Goal: Information Seeking & Learning: Learn about a topic

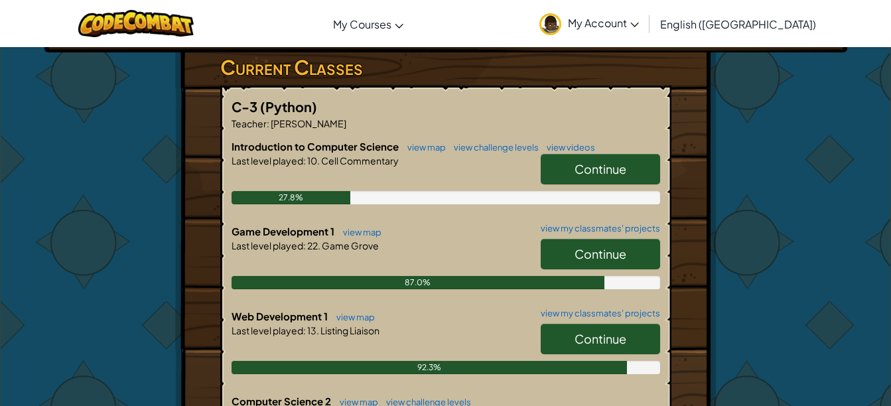
scroll to position [218, 0]
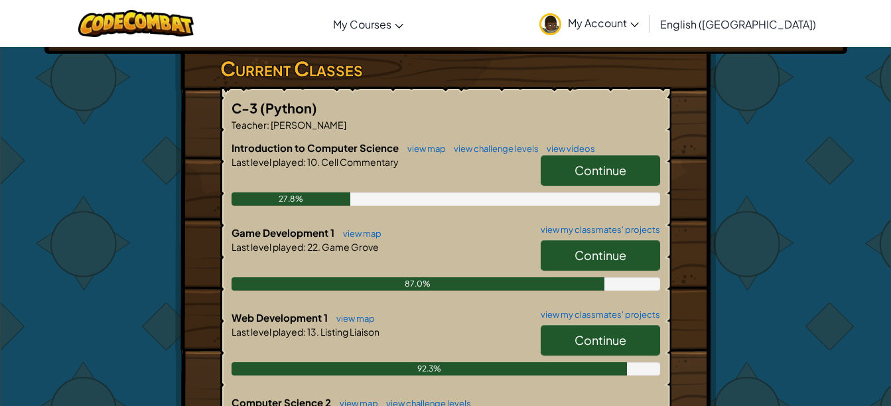
click at [609, 246] on link "Continue" at bounding box center [600, 255] width 119 height 31
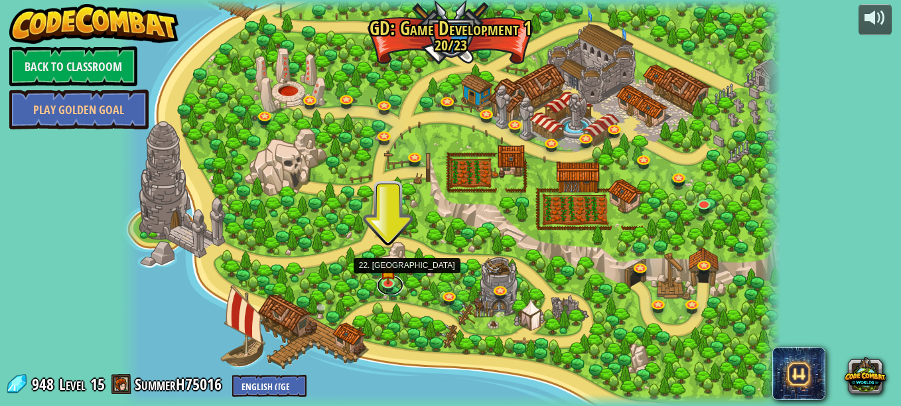
click at [387, 284] on link at bounding box center [390, 285] width 27 height 20
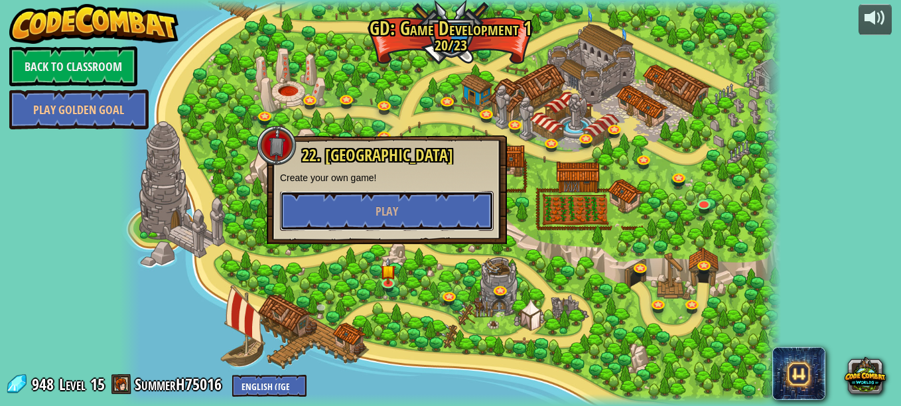
click at [421, 220] on button "Play" at bounding box center [387, 211] width 214 height 40
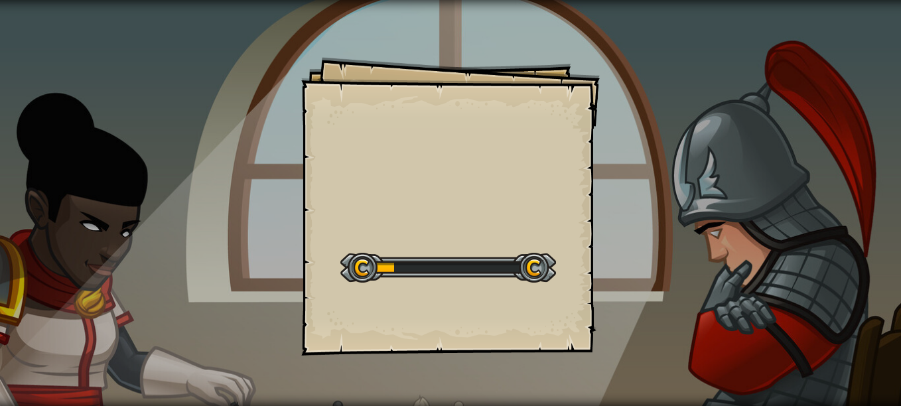
drag, startPoint x: 421, startPoint y: 220, endPoint x: 423, endPoint y: 213, distance: 7.8
click at [423, 213] on div "Goals Start Level Error loading from server. Try refreshing the page. You'll ne…" at bounding box center [450, 206] width 299 height 299
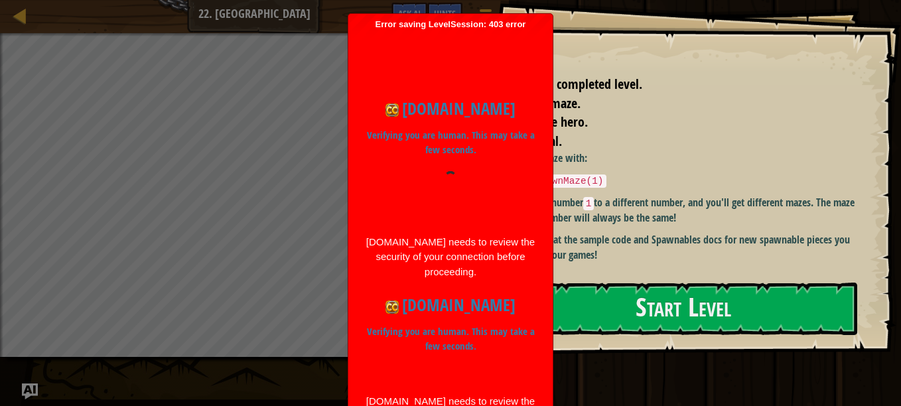
click at [540, 18] on div "Error saving LevelSession: 403 error Just a moment... codecombat.com Verifying …" at bounding box center [450, 262] width 204 height 497
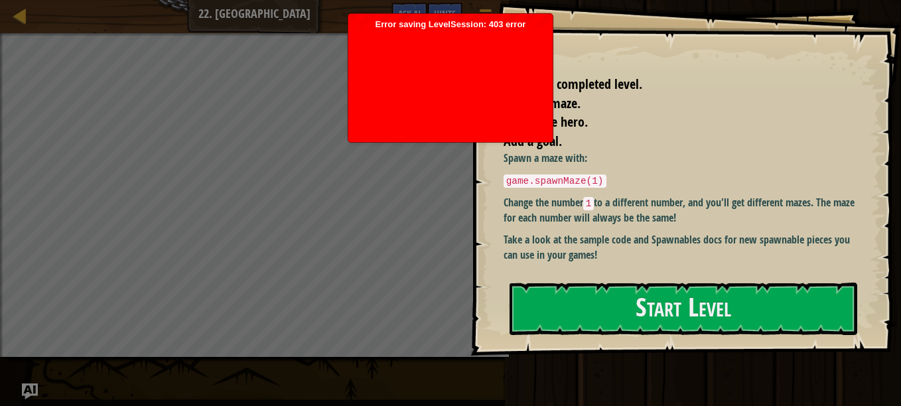
click at [540, 18] on div "Error saving LevelSession: 403 error Just a moment..." at bounding box center [450, 78] width 204 height 128
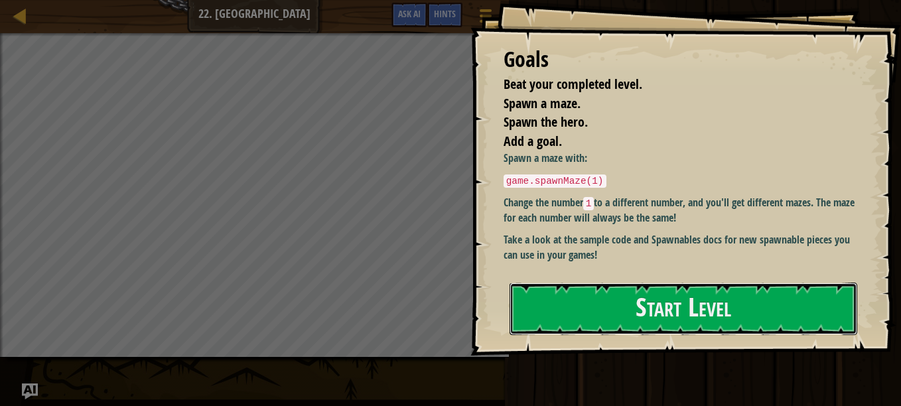
click at [689, 311] on button "Start Level" at bounding box center [684, 309] width 348 height 52
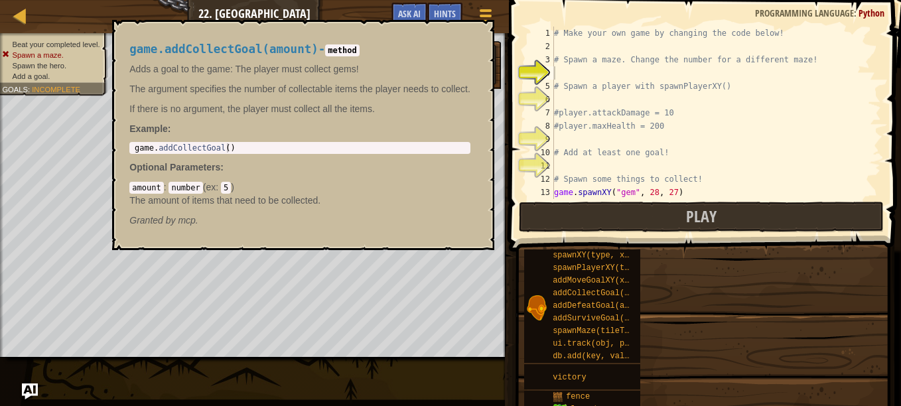
click at [568, 293] on span "addCollectGoal(amount)" at bounding box center [605, 293] width 105 height 9
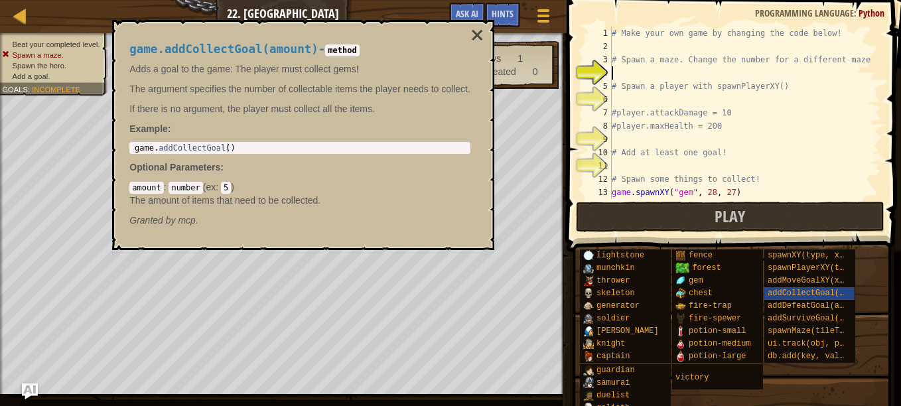
click at [609, 78] on div "4" at bounding box center [598, 72] width 27 height 13
type textarea "# Spawn a player with spawnPlayerXY()"
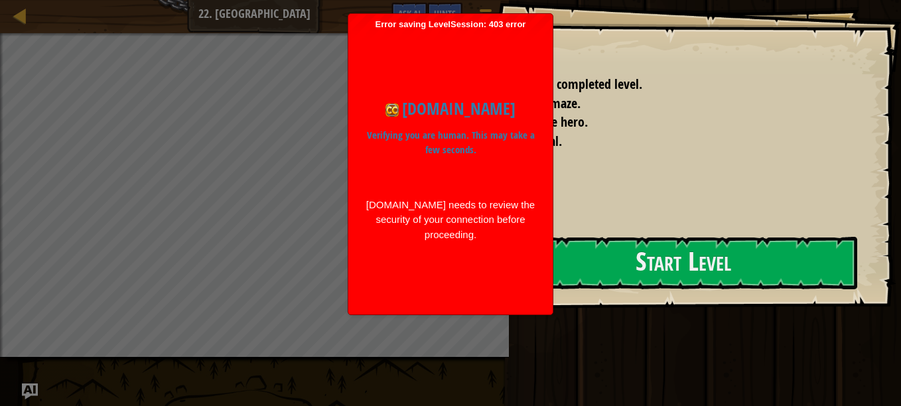
click at [491, 66] on div "codecombat.com Verifying you are human. This may take a few seconds. codecombat…" at bounding box center [450, 169] width 191 height 279
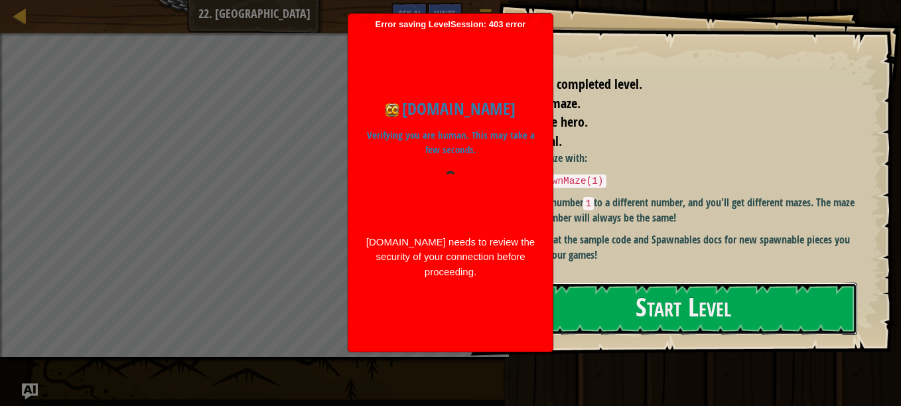
drag, startPoint x: 645, startPoint y: 308, endPoint x: 599, endPoint y: 160, distance: 154.9
click at [645, 308] on button "Start Level" at bounding box center [684, 309] width 348 height 52
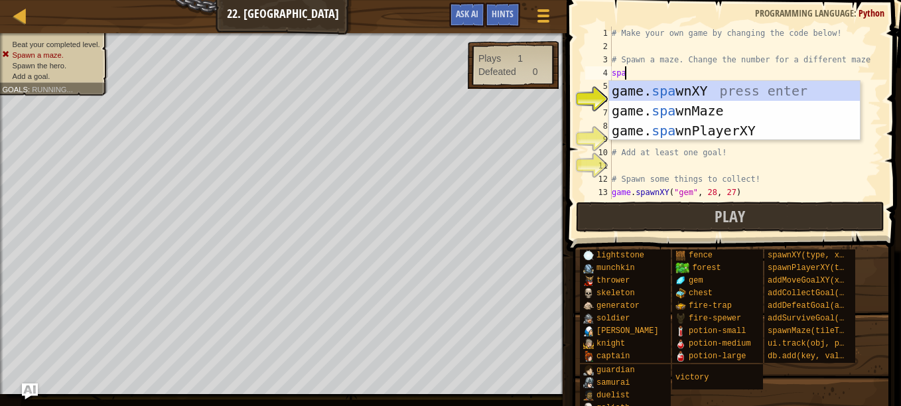
scroll to position [6, 1]
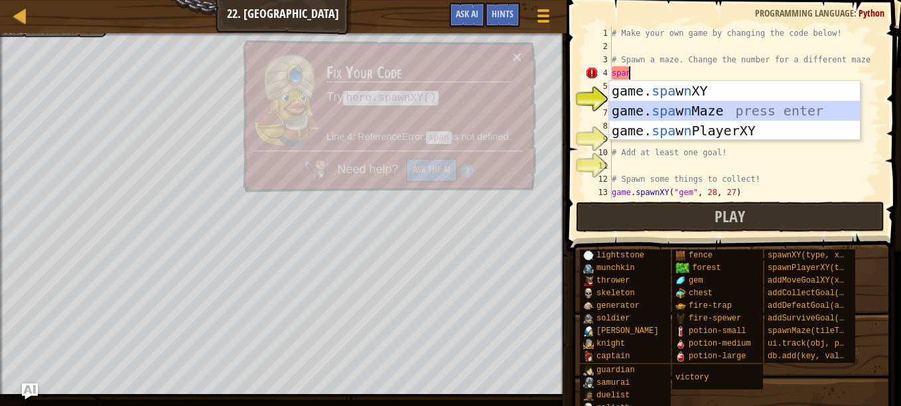
click at [707, 111] on div "game. spa w n XY press enter game. spa w n Maze press enter game. spa w n Playe…" at bounding box center [734, 131] width 251 height 100
type textarea "game.spawnMaze("forest", 1)"
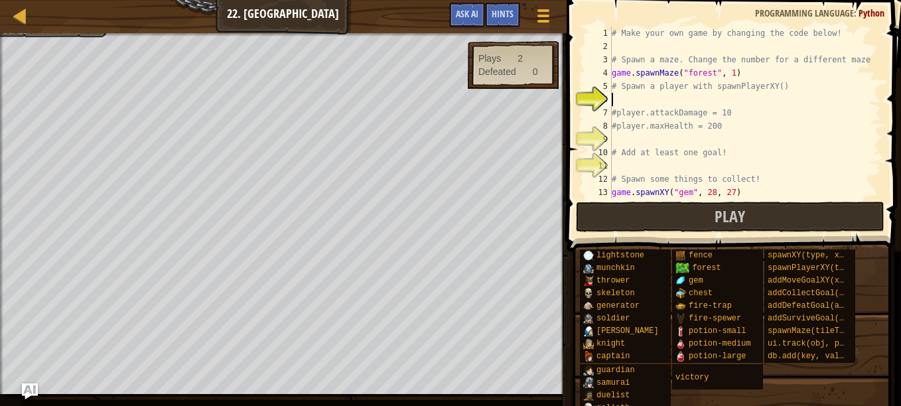
click at [701, 97] on div "# Make your own game by changing the code below! # Spawn a maze. Change the num…" at bounding box center [740, 126] width 262 height 199
type textarea "z"
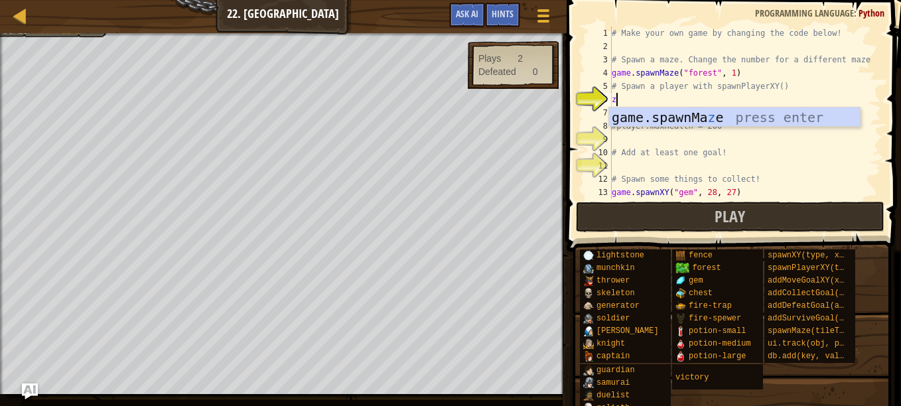
scroll to position [6, 0]
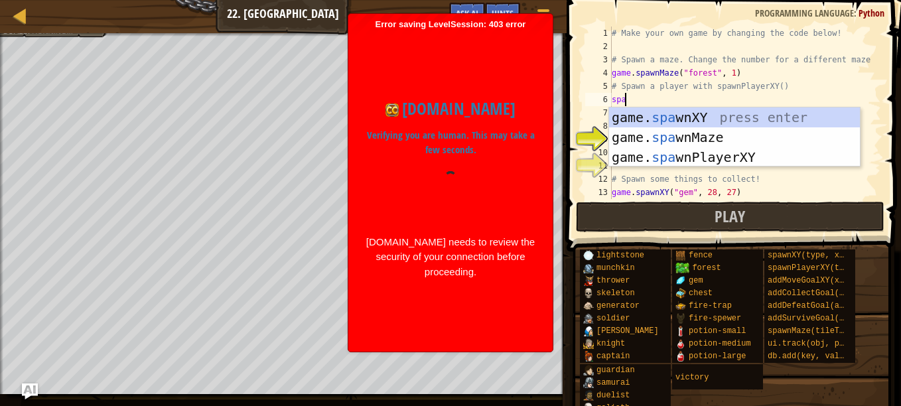
type textarea "spa"
